Goal: Task Accomplishment & Management: Complete application form

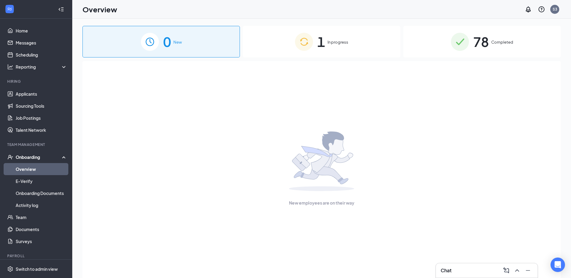
click at [285, 42] on div "1 In progress" at bounding box center [321, 42] width 157 height 32
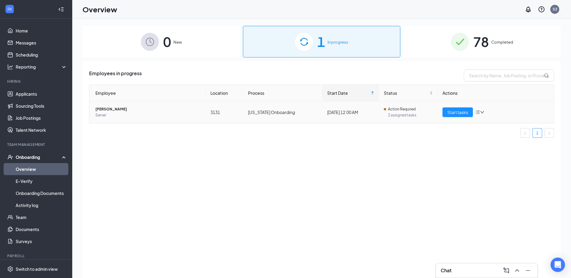
click at [122, 106] on td "[PERSON_NAME] Server" at bounding box center [147, 112] width 116 height 22
click at [121, 110] on span "[PERSON_NAME]" at bounding box center [147, 109] width 105 height 6
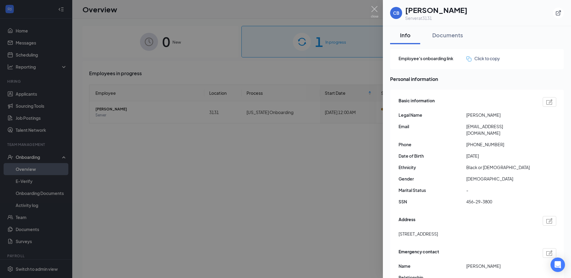
click at [491, 127] on span "[EMAIL_ADDRESS][DOMAIN_NAME]" at bounding box center [500, 129] width 68 height 13
copy span "[EMAIL_ADDRESS][DOMAIN_NAME]"
click at [274, 151] on div at bounding box center [285, 139] width 571 height 278
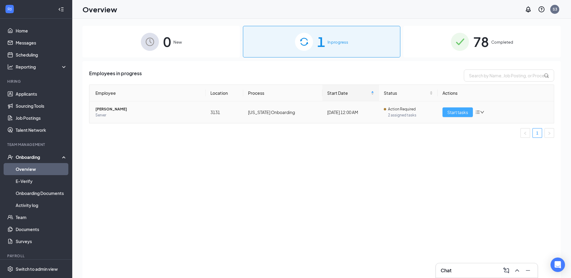
click at [458, 115] on span "Start tasks" at bounding box center [457, 112] width 21 height 7
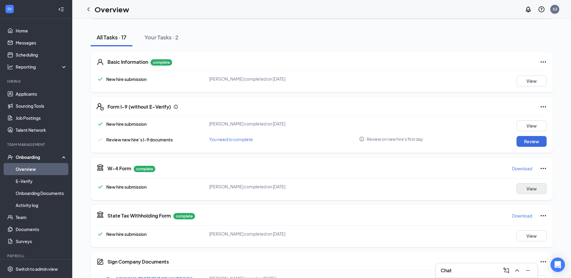
scroll to position [60, 0]
click at [526, 145] on button "Review" at bounding box center [531, 141] width 30 height 11
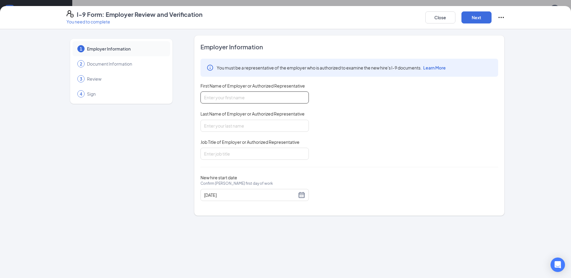
click at [222, 100] on input "First Name of Employer or Authorized Representative" at bounding box center [254, 97] width 108 height 12
type input "[PERSON_NAME]"
drag, startPoint x: 219, startPoint y: 89, endPoint x: 219, endPoint y: 99, distance: 9.9
click at [218, 89] on div "First Name of Employer or Authorized Representative" at bounding box center [254, 87] width 108 height 9
click at [219, 99] on input "[PERSON_NAME]" at bounding box center [254, 97] width 108 height 12
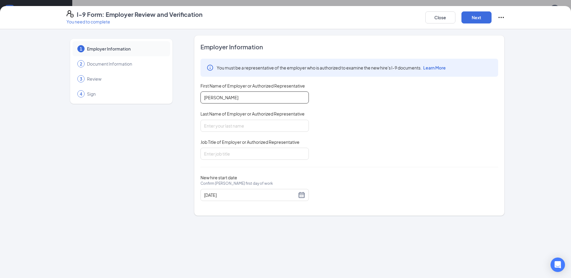
click at [219, 99] on input "[PERSON_NAME]" at bounding box center [254, 97] width 108 height 12
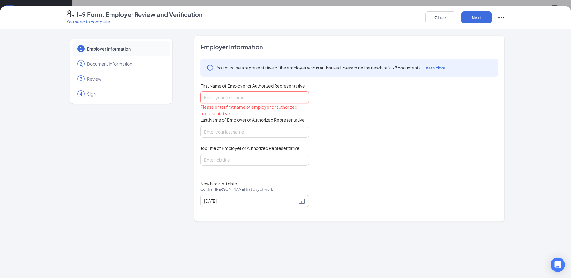
click at [219, 100] on input "First Name of Employer or Authorized Representative" at bounding box center [254, 97] width 108 height 12
type input "[PERSON_NAME]"
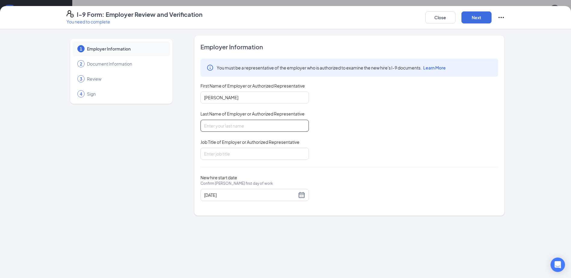
click at [221, 127] on input "Last Name of Employer or Authorized Representative" at bounding box center [254, 126] width 108 height 12
type input "[PERSON_NAME]"
click at [216, 153] on input "Job Title of Employer or Authorized Representative" at bounding box center [254, 154] width 108 height 12
type input "GENERAL MANAGER"
click at [482, 16] on button "Next" at bounding box center [476, 17] width 30 height 12
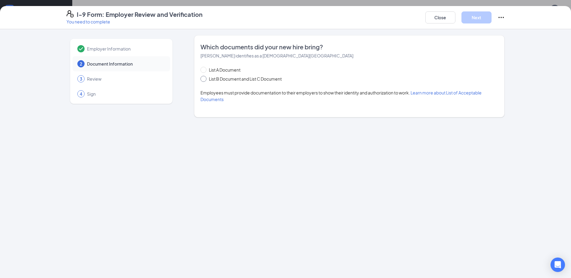
click at [224, 80] on span "List B Document and List C Document" at bounding box center [245, 78] width 78 height 7
drag, startPoint x: 224, startPoint y: 80, endPoint x: 204, endPoint y: 78, distance: 20.6
click at [204, 78] on input "List B Document and List C Document" at bounding box center [202, 78] width 4 height 4
radio input "true"
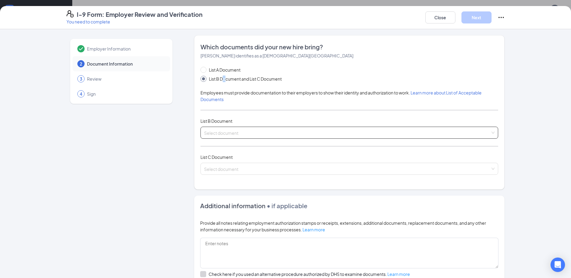
click at [200, 137] on div "Select document" at bounding box center [348, 133] width 297 height 12
click at [221, 128] on input "search" at bounding box center [347, 131] width 286 height 9
click at [219, 130] on input "search" at bounding box center [347, 131] width 286 height 9
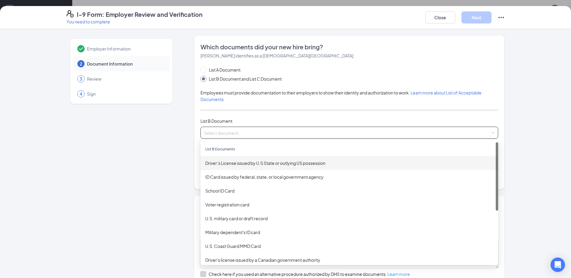
click at [240, 164] on div "Driver’s License issued by U.S State or outlying US possession" at bounding box center [349, 163] width 288 height 7
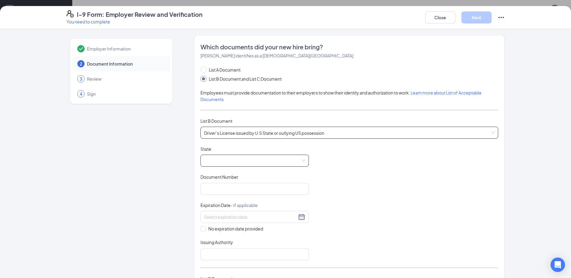
click at [227, 161] on span at bounding box center [254, 160] width 101 height 11
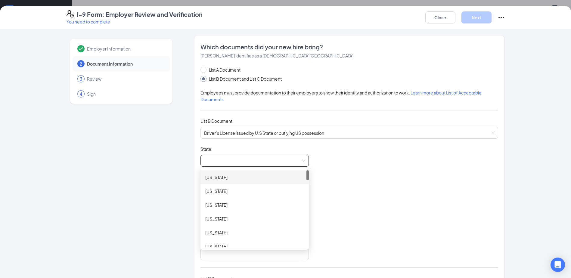
click at [222, 180] on div "[US_STATE]" at bounding box center [254, 177] width 99 height 7
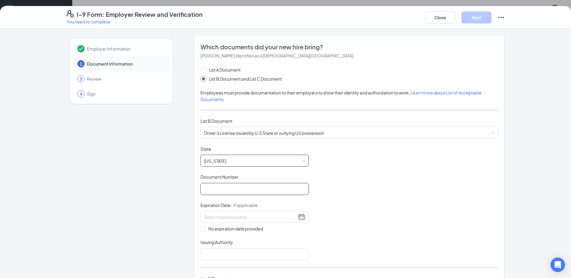
click at [225, 187] on input "Document Number" at bounding box center [254, 189] width 108 height 12
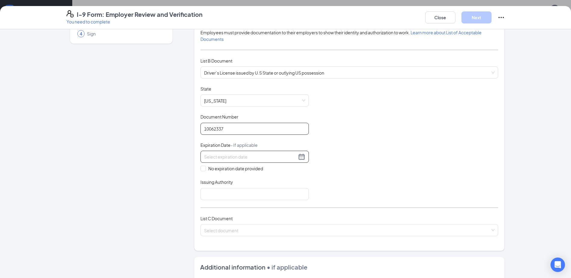
type input "10062337"
click at [251, 155] on input at bounding box center [250, 156] width 93 height 7
click at [277, 171] on button "button" at bounding box center [276, 170] width 7 height 12
click at [210, 171] on span "button" at bounding box center [210, 170] width 3 height 3
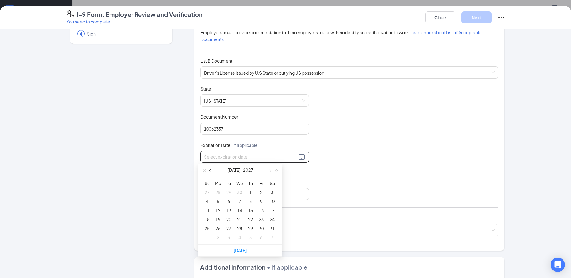
click at [210, 171] on span "button" at bounding box center [210, 170] width 3 height 3
type input "[DATE]"
click at [208, 209] on div "13" at bounding box center [206, 210] width 7 height 7
click at [225, 193] on input "Issuing Authority" at bounding box center [254, 194] width 108 height 12
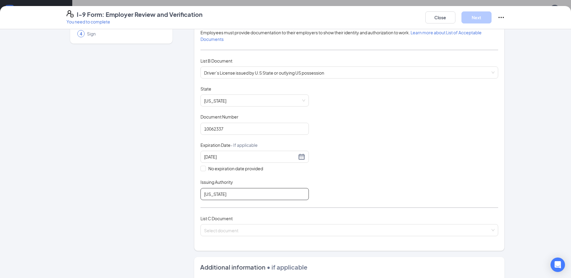
type input "[US_STATE]"
click at [403, 148] on div "Document Title Driver’s License issued by U.S State or outlying US possession S…" at bounding box center [348, 143] width 297 height 114
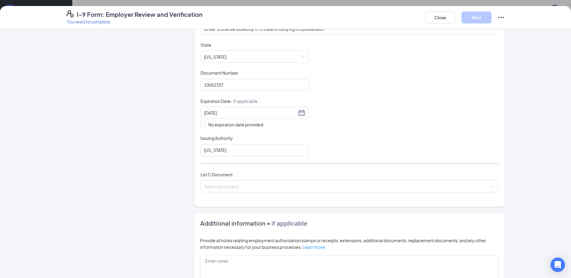
scroll to position [150, 0]
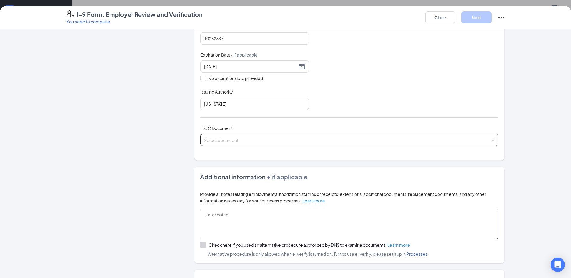
click at [204, 136] on input "search" at bounding box center [347, 138] width 286 height 9
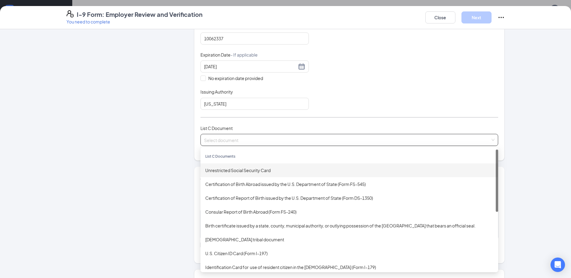
click at [223, 171] on div "Unrestricted Social Security Card" at bounding box center [349, 170] width 288 height 7
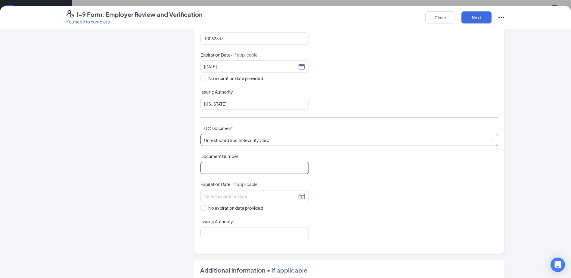
click at [236, 173] on input "Document Number" at bounding box center [254, 168] width 108 height 12
type input "456293800"
click at [200, 209] on input "No expiration date provided" at bounding box center [202, 207] width 4 height 4
checkbox input "true"
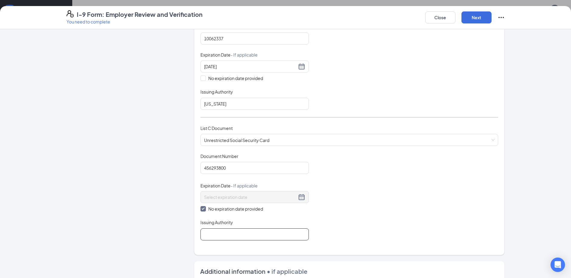
click at [206, 233] on input "Issuing Authority" at bounding box center [254, 234] width 108 height 12
type input "SSA"
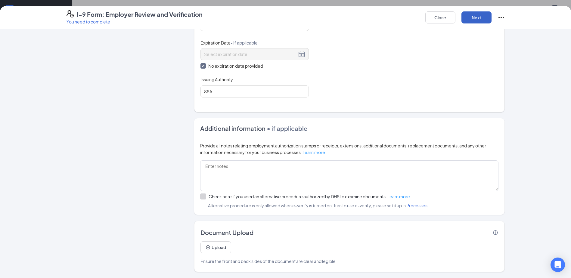
click at [484, 14] on button "Next" at bounding box center [476, 17] width 30 height 12
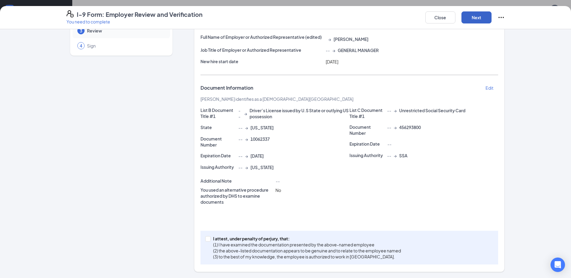
scroll to position [48, 0]
click at [214, 238] on p "I attest, under penalty of perjury, that:" at bounding box center [307, 238] width 188 height 6
click at [209, 238] on input "I attest, under penalty of [PERSON_NAME], that: (1) I have examined the documen…" at bounding box center [207, 238] width 4 height 4
checkbox input "true"
click at [494, 18] on div "Close Next" at bounding box center [464, 17] width 79 height 14
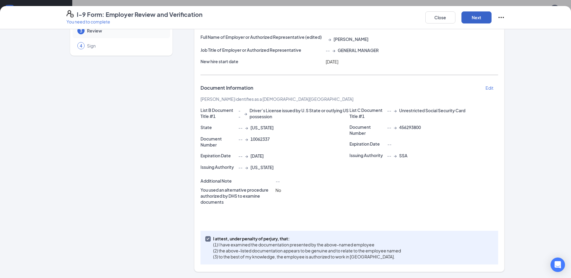
click at [491, 16] on button "Next" at bounding box center [476, 17] width 30 height 12
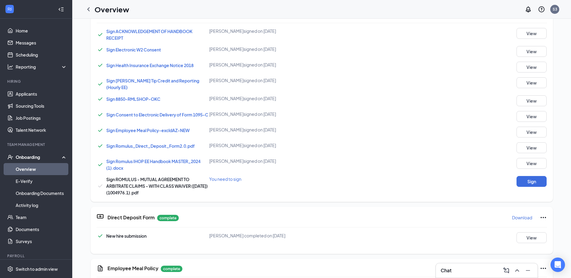
scroll to position [312, 0]
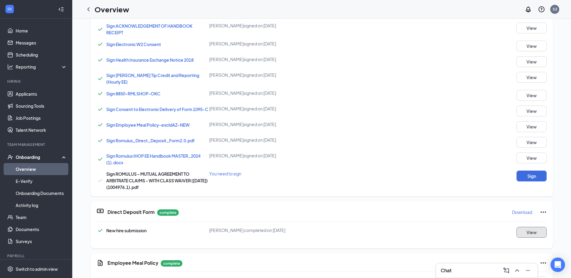
click at [526, 234] on button "View" at bounding box center [531, 232] width 30 height 11
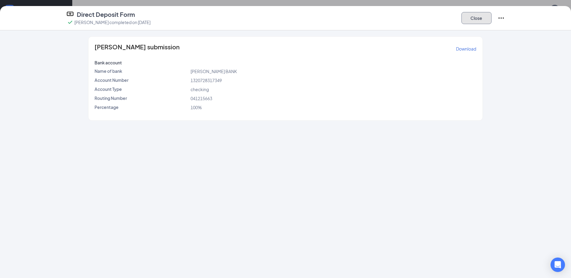
click at [479, 22] on button "Close" at bounding box center [476, 18] width 30 height 12
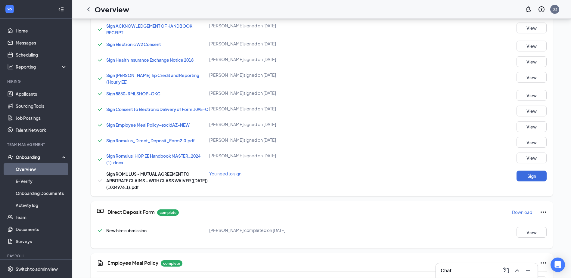
scroll to position [120, 0]
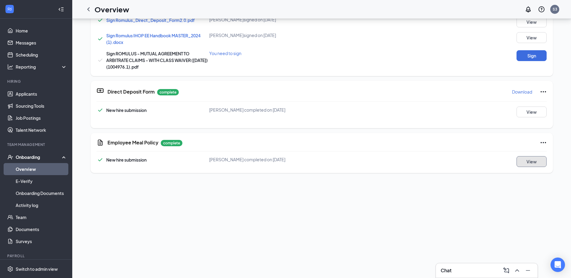
click at [523, 163] on button "View" at bounding box center [531, 161] width 30 height 11
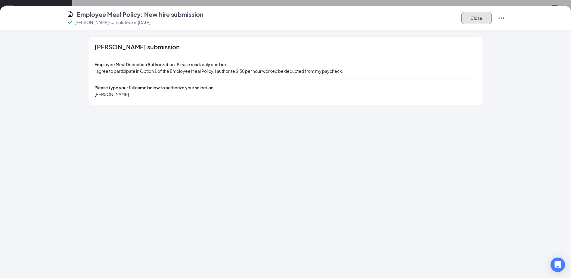
click at [483, 17] on button "Close" at bounding box center [476, 18] width 30 height 12
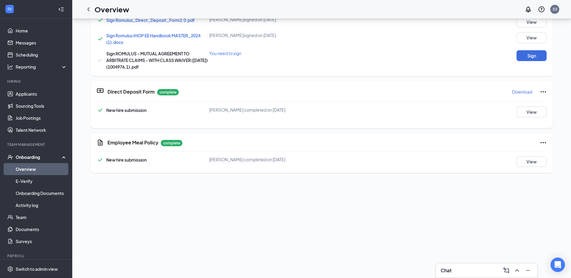
scroll to position [9, 0]
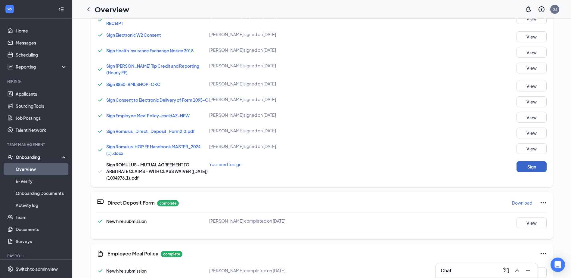
click at [537, 167] on button "Sign" at bounding box center [531, 166] width 30 height 11
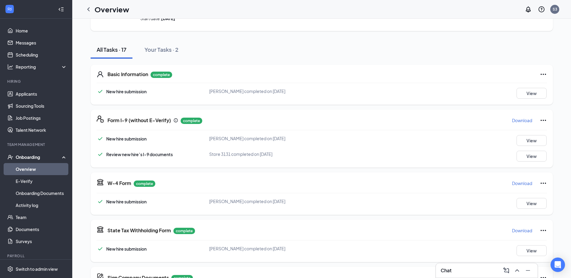
scroll to position [0, 0]
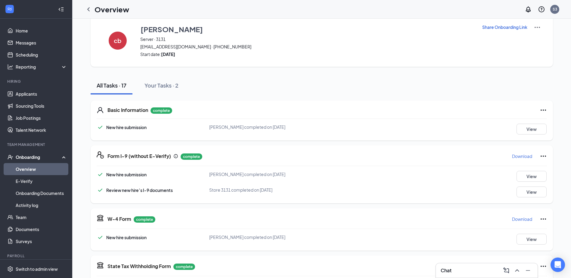
click at [111, 10] on h1 "Overview" at bounding box center [111, 9] width 35 height 10
click at [88, 7] on icon "ChevronLeft" at bounding box center [88, 9] width 7 height 7
